Goal: Find specific page/section: Find specific page/section

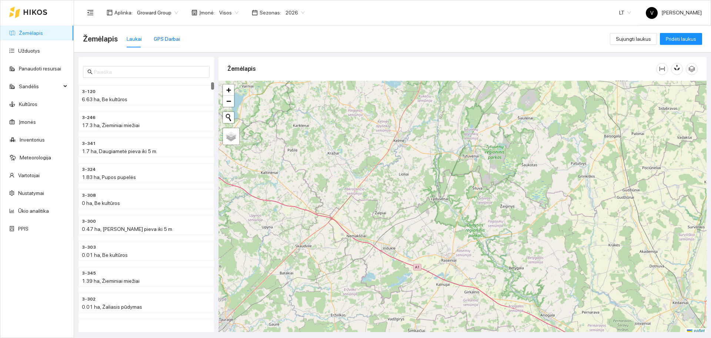
click at [160, 40] on div "GPS Darbai" at bounding box center [167, 39] width 26 height 8
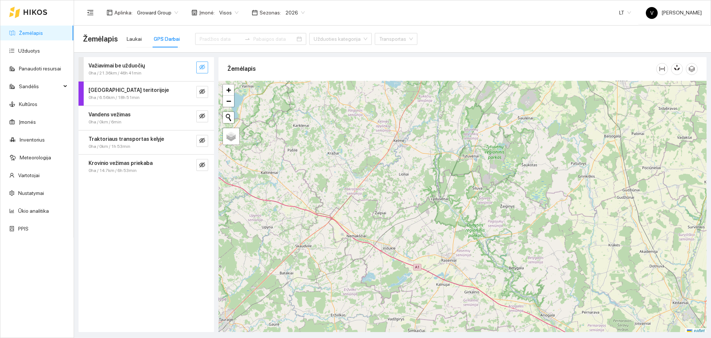
click at [203, 70] on icon "eye-invisible" at bounding box center [202, 67] width 6 height 6
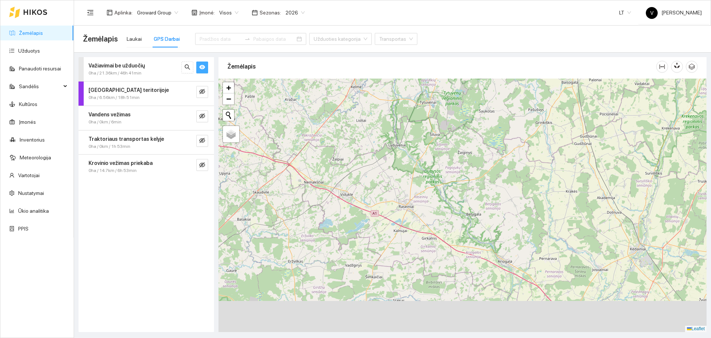
drag, startPoint x: 517, startPoint y: 253, endPoint x: 446, endPoint y: 180, distance: 101.9
click at [446, 180] on div at bounding box center [463, 205] width 488 height 253
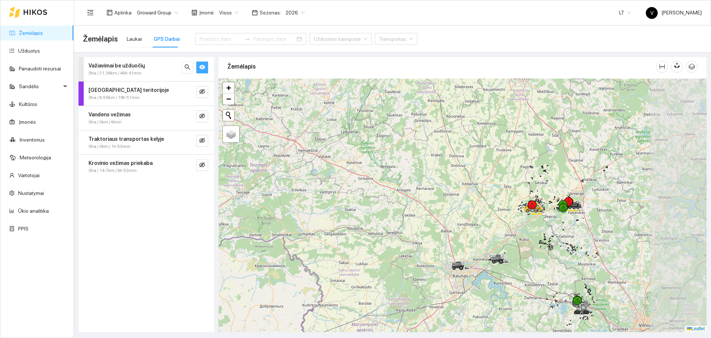
drag, startPoint x: 564, startPoint y: 225, endPoint x: 524, endPoint y: 218, distance: 41.3
click at [524, 218] on div at bounding box center [463, 205] width 488 height 253
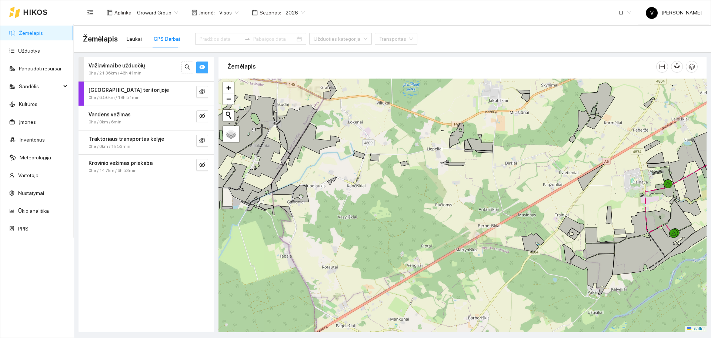
drag, startPoint x: 579, startPoint y: 204, endPoint x: 444, endPoint y: 217, distance: 136.1
click at [444, 217] on div at bounding box center [463, 205] width 488 height 253
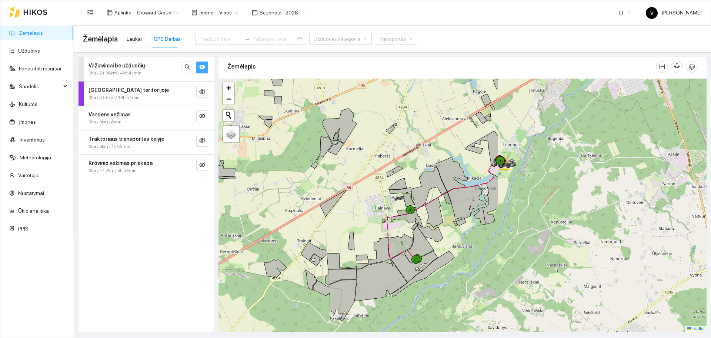
drag, startPoint x: 602, startPoint y: 192, endPoint x: 358, endPoint y: 214, distance: 245.1
click at [358, 214] on div at bounding box center [463, 205] width 488 height 253
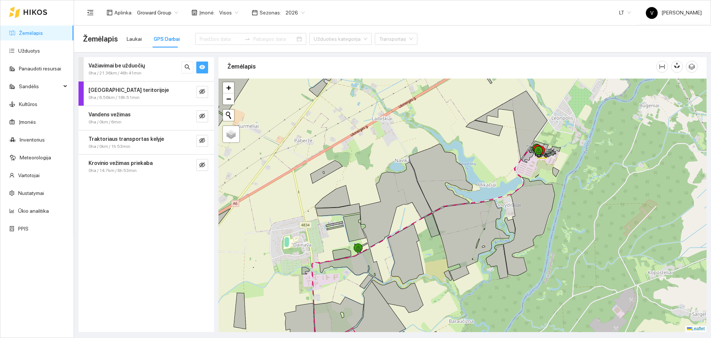
drag, startPoint x: 516, startPoint y: 148, endPoint x: 480, endPoint y: 158, distance: 36.6
click at [480, 158] on div at bounding box center [463, 205] width 488 height 253
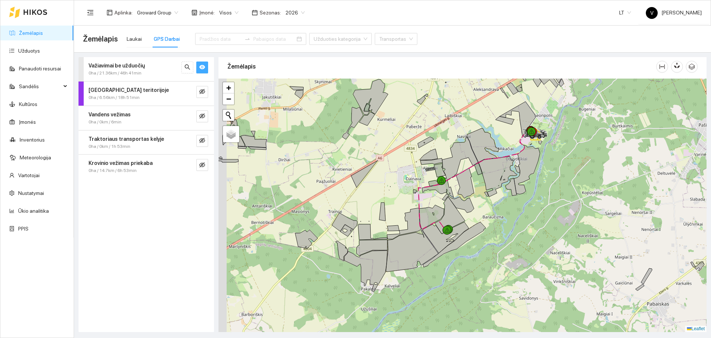
drag, startPoint x: 415, startPoint y: 246, endPoint x: 456, endPoint y: 199, distance: 62.2
click at [460, 189] on div at bounding box center [463, 205] width 488 height 253
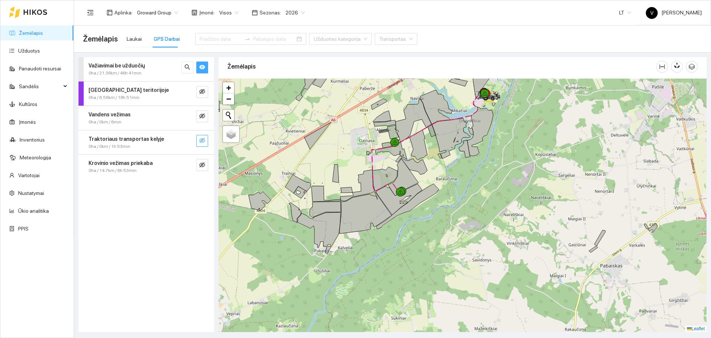
click at [199, 139] on icon "eye-invisible" at bounding box center [202, 140] width 6 height 6
click at [209, 171] on div "Krovinio vežimas priekaba 0ha / 14.7km / 6h 53min" at bounding box center [147, 166] width 136 height 24
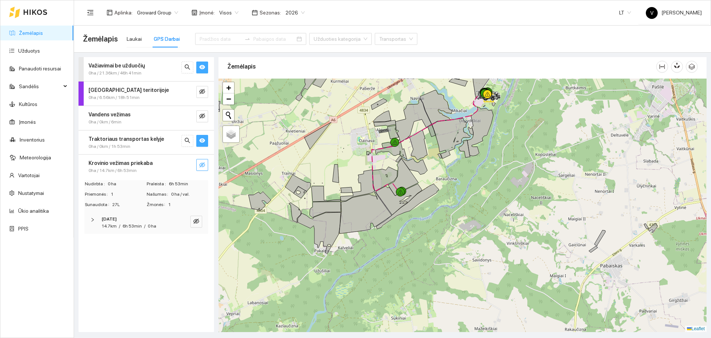
click at [207, 164] on button "button" at bounding box center [202, 165] width 12 height 12
